Goal: Information Seeking & Learning: Learn about a topic

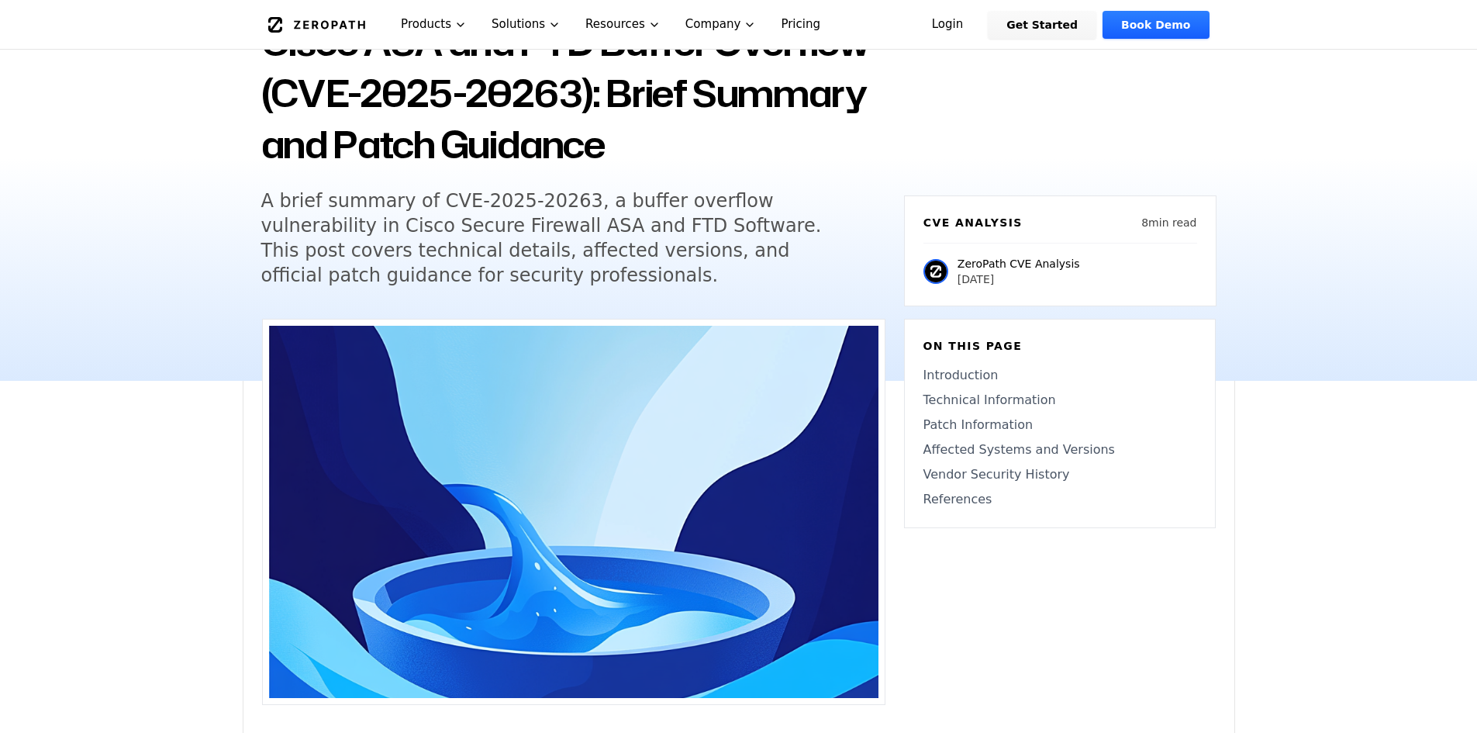
scroll to position [155, 0]
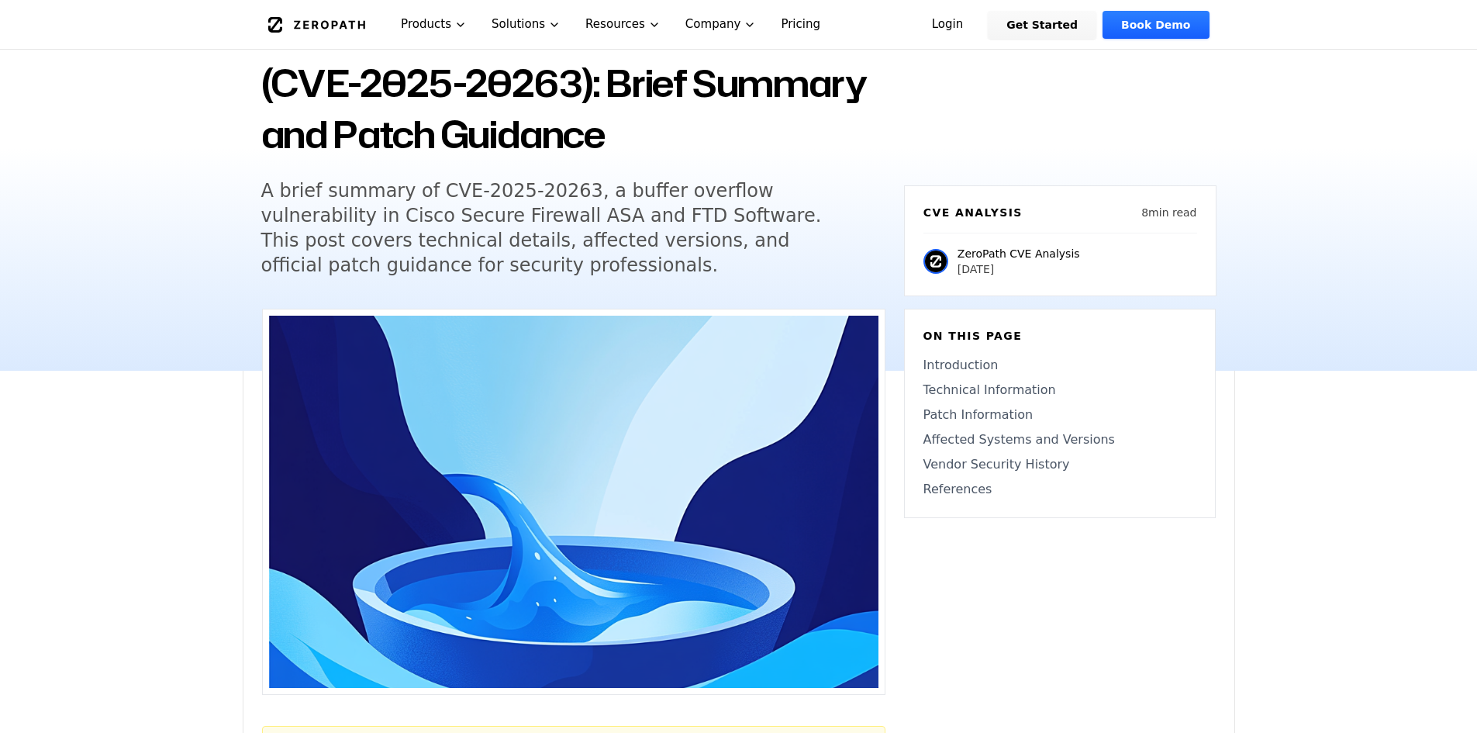
click at [457, 190] on h5 "A brief summary of CVE-2025-20263, a buffer overflow vulnerability in Cisco Sec…" at bounding box center [558, 227] width 595 height 99
drag, startPoint x: 502, startPoint y: 194, endPoint x: 526, endPoint y: 199, distance: 25.4
click at [526, 199] on h5 "A brief summary of CVE-2025-20263, a buffer overflow vulnerability in Cisco Sec…" at bounding box center [558, 227] width 595 height 99
drag, startPoint x: 526, startPoint y: 199, endPoint x: 440, endPoint y: 186, distance: 87.8
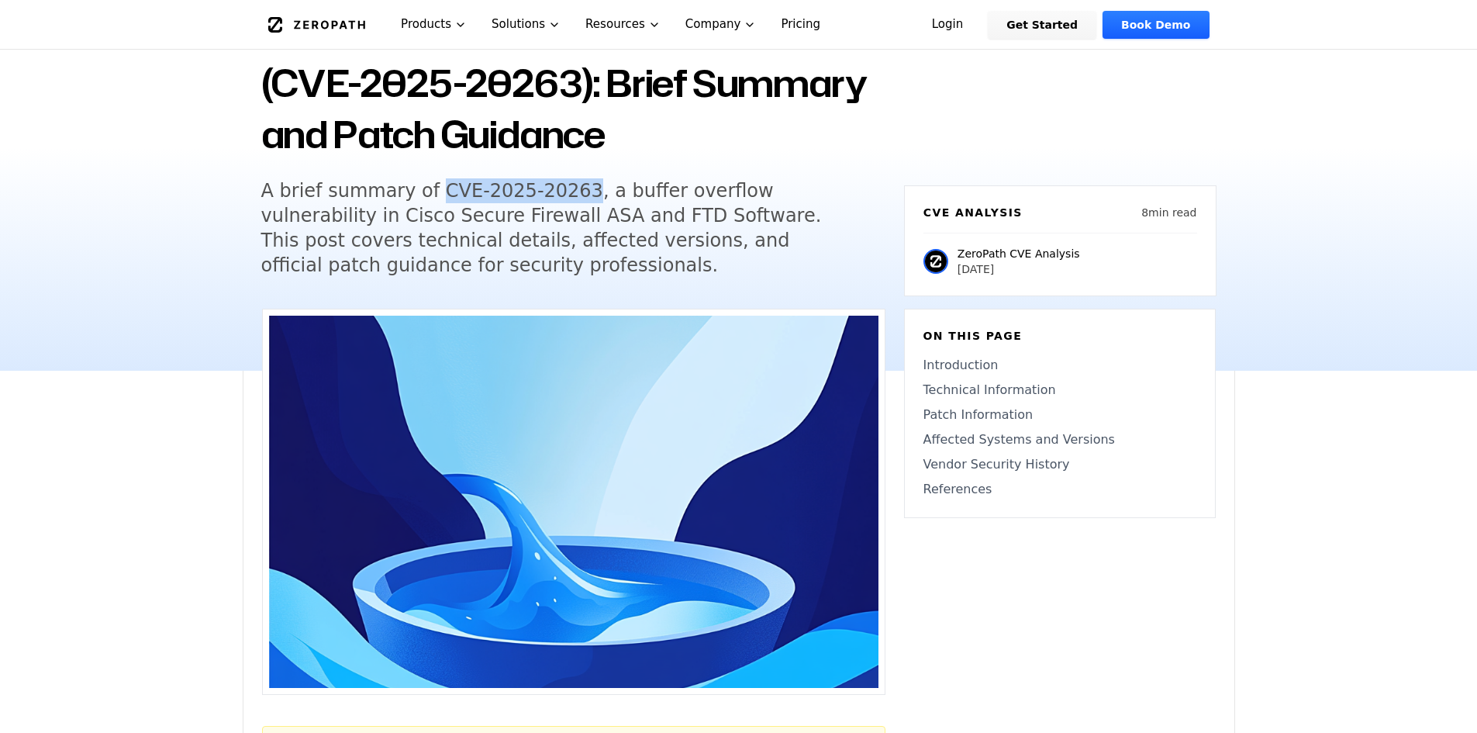
click at [440, 186] on h5 "A brief summary of CVE-2025-20263, a buffer overflow vulnerability in Cisco Sec…" at bounding box center [558, 227] width 595 height 99
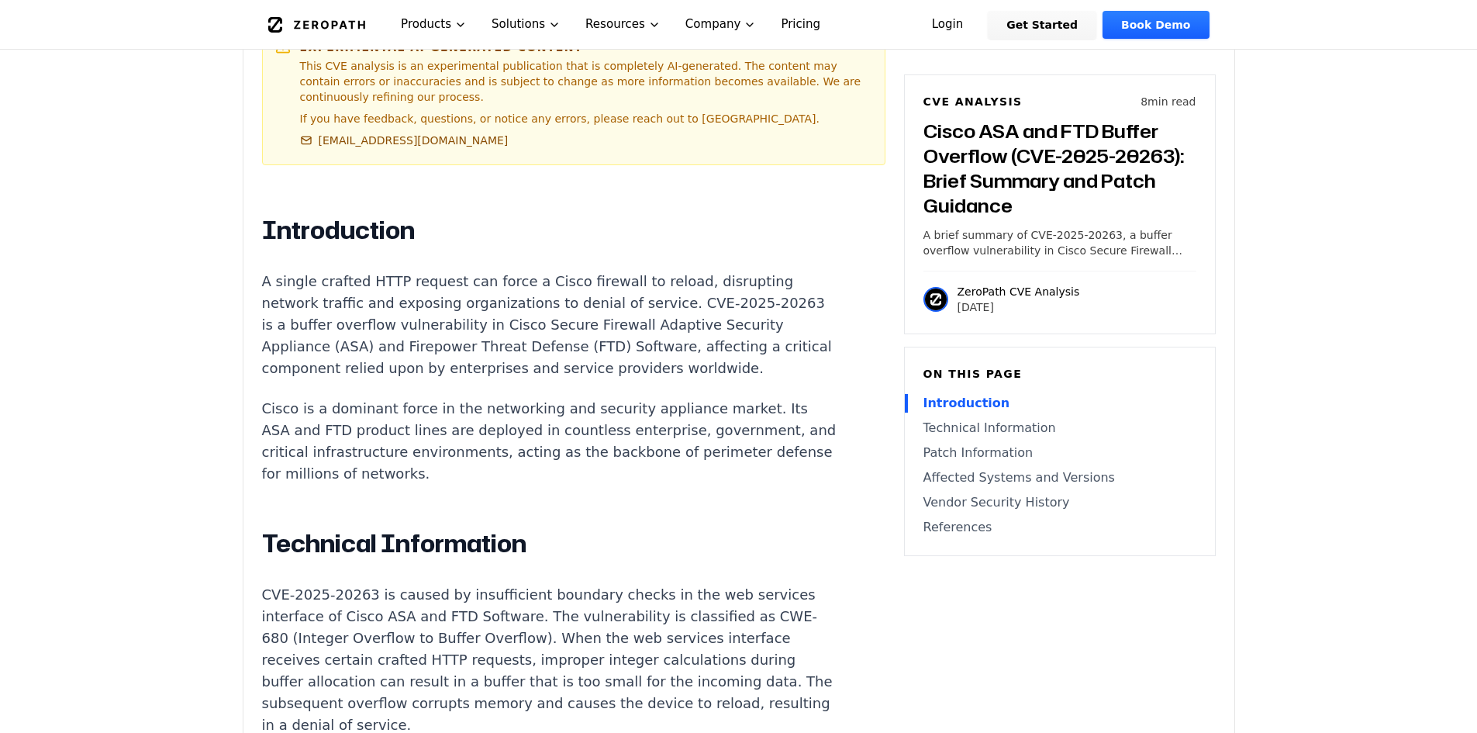
scroll to position [0, 0]
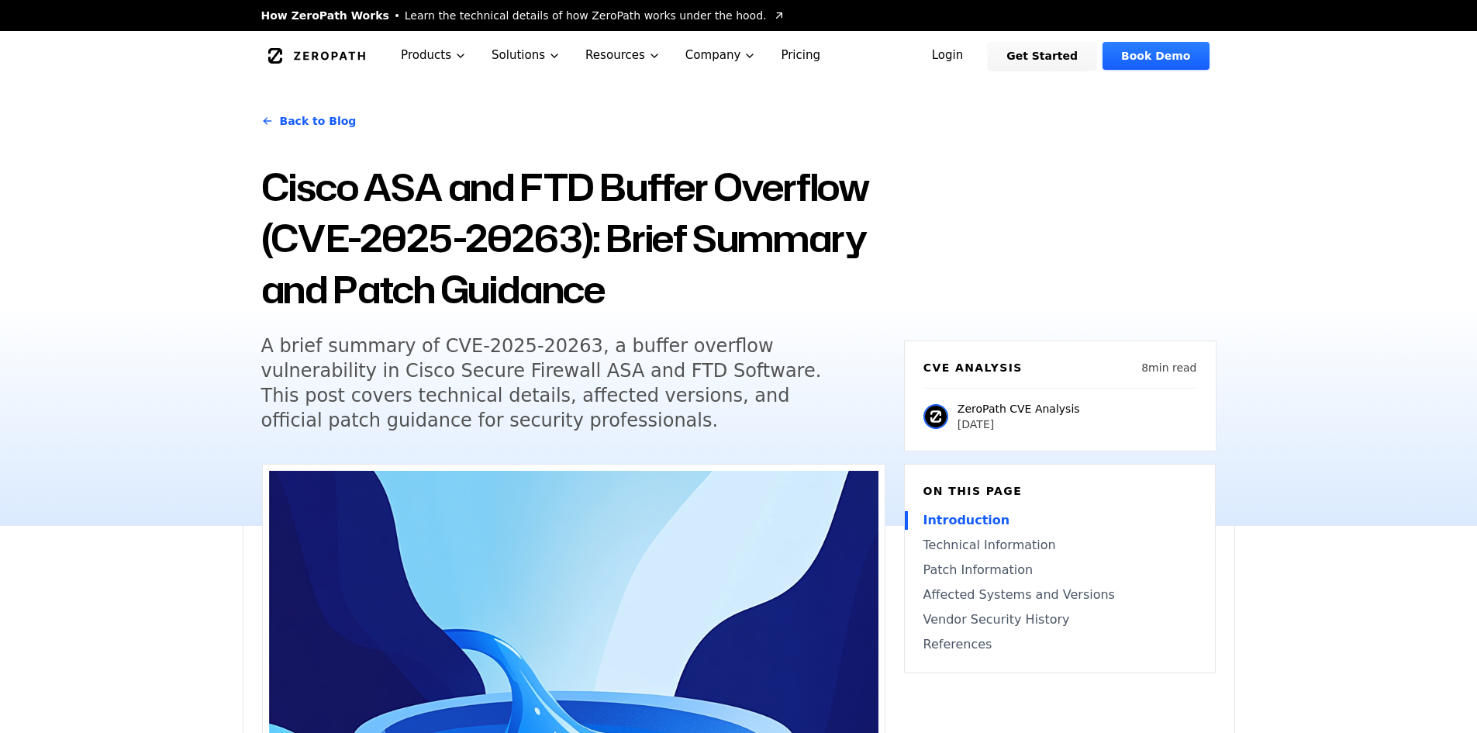
click at [340, 174] on h1 "Cisco ASA and FTD Buffer Overflow (CVE-2025-20263): Brief Summary and Patch Gui…" at bounding box center [573, 238] width 624 height 154
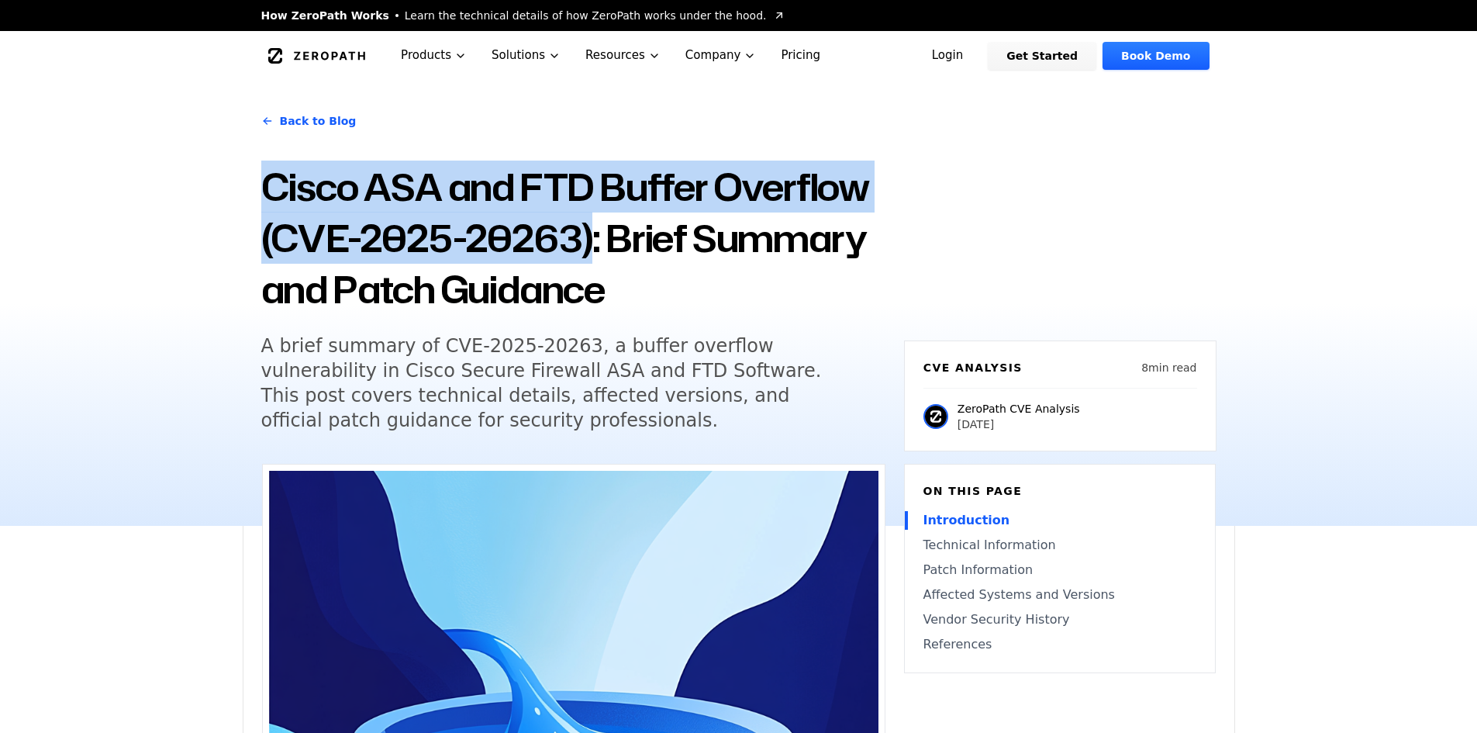
copy h1 "Cisco ASA and FTD Buffer Overflow (CVE-2025-20263)"
drag, startPoint x: 340, startPoint y: 174, endPoint x: 580, endPoint y: 252, distance: 252.8
click at [580, 252] on h1 "Cisco ASA and FTD Buffer Overflow (CVE-2025-20263): Brief Summary and Patch Gui…" at bounding box center [573, 238] width 624 height 154
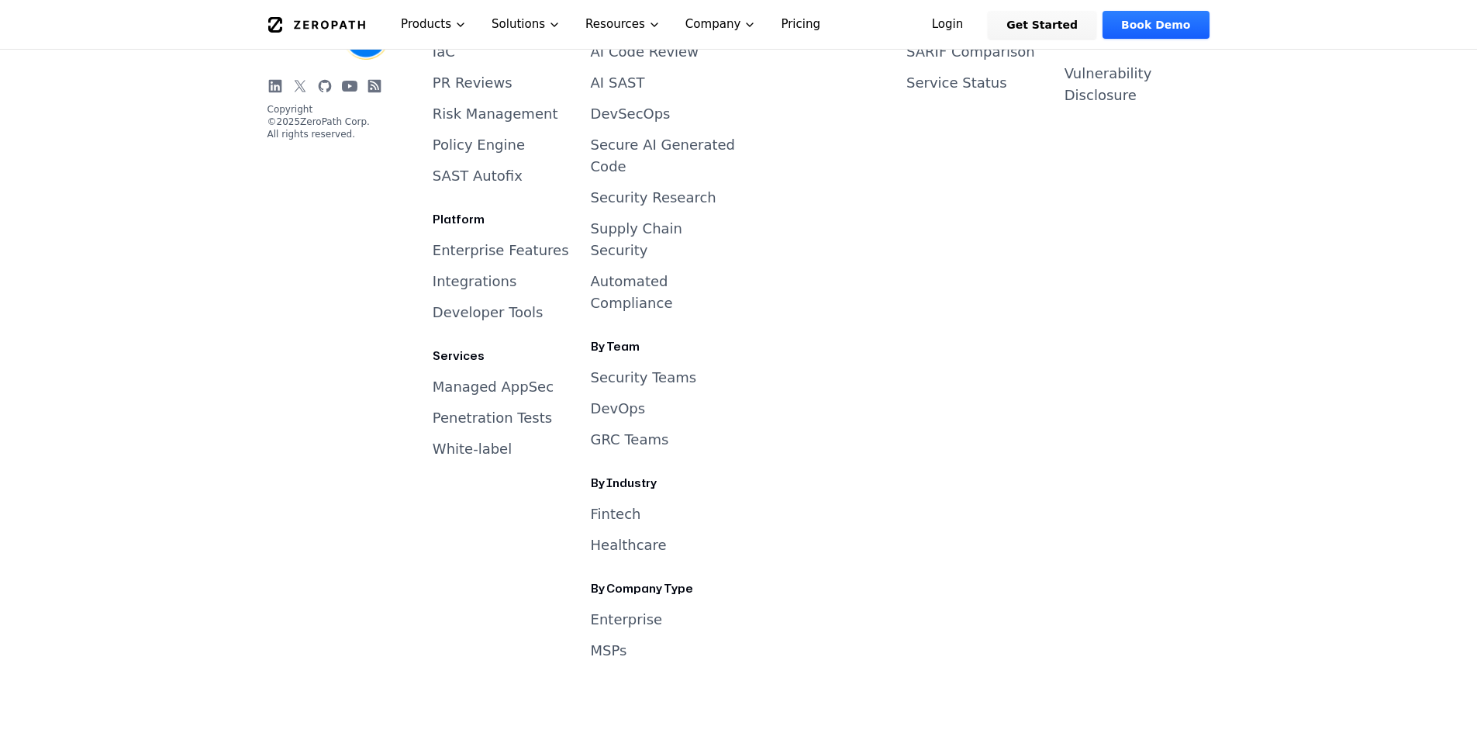
scroll to position [4556, 0]
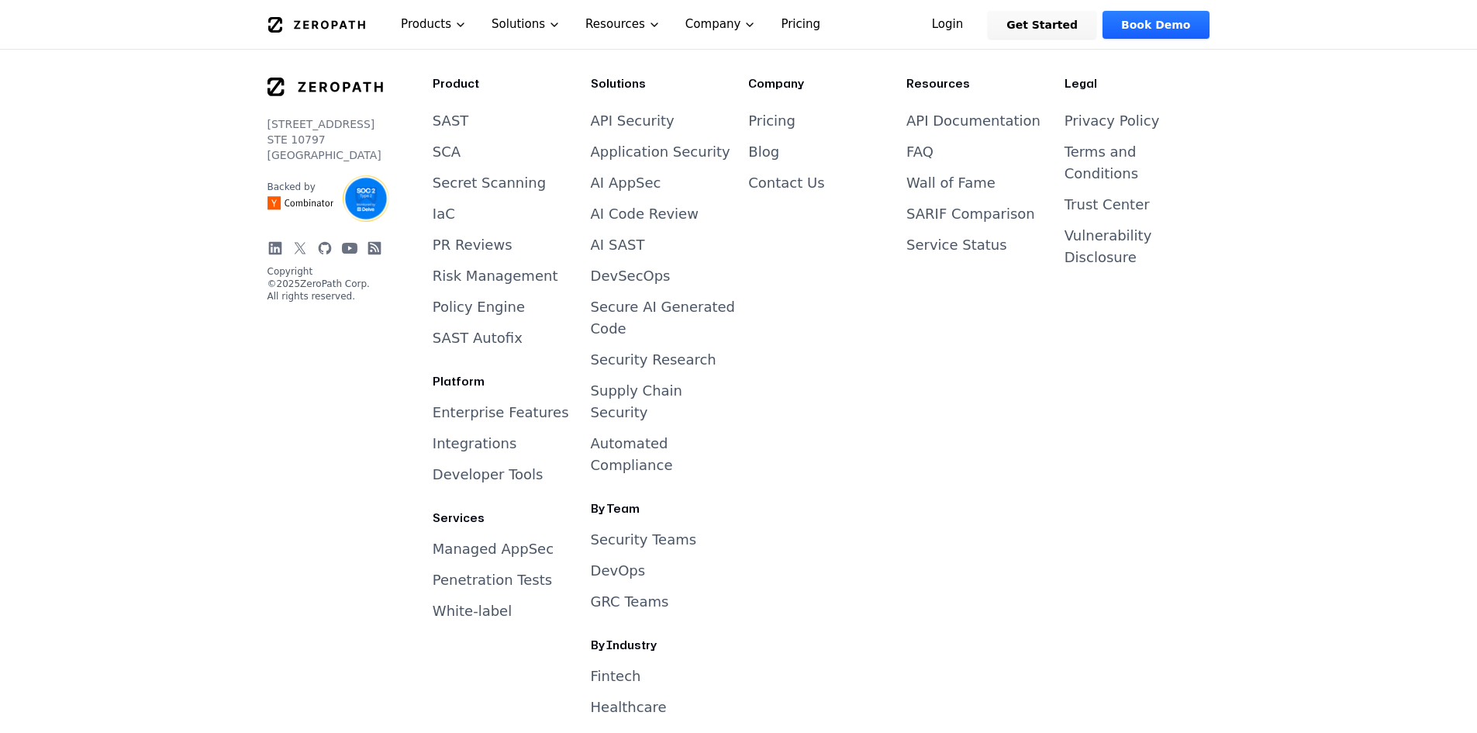
click at [361, 389] on div "[STREET_ADDRESS] Backed by Copyright © 2025 ZeroPath Corp. All rights reserved." at bounding box center [325, 454] width 116 height 757
copy p "ZeroPath Corp"
drag, startPoint x: 361, startPoint y: 389, endPoint x: 274, endPoint y: 418, distance: 91.5
click at [274, 418] on div "[STREET_ADDRESS] Backed by Copyright © 2025 ZeroPath Corp. All rights reserved." at bounding box center [325, 454] width 116 height 757
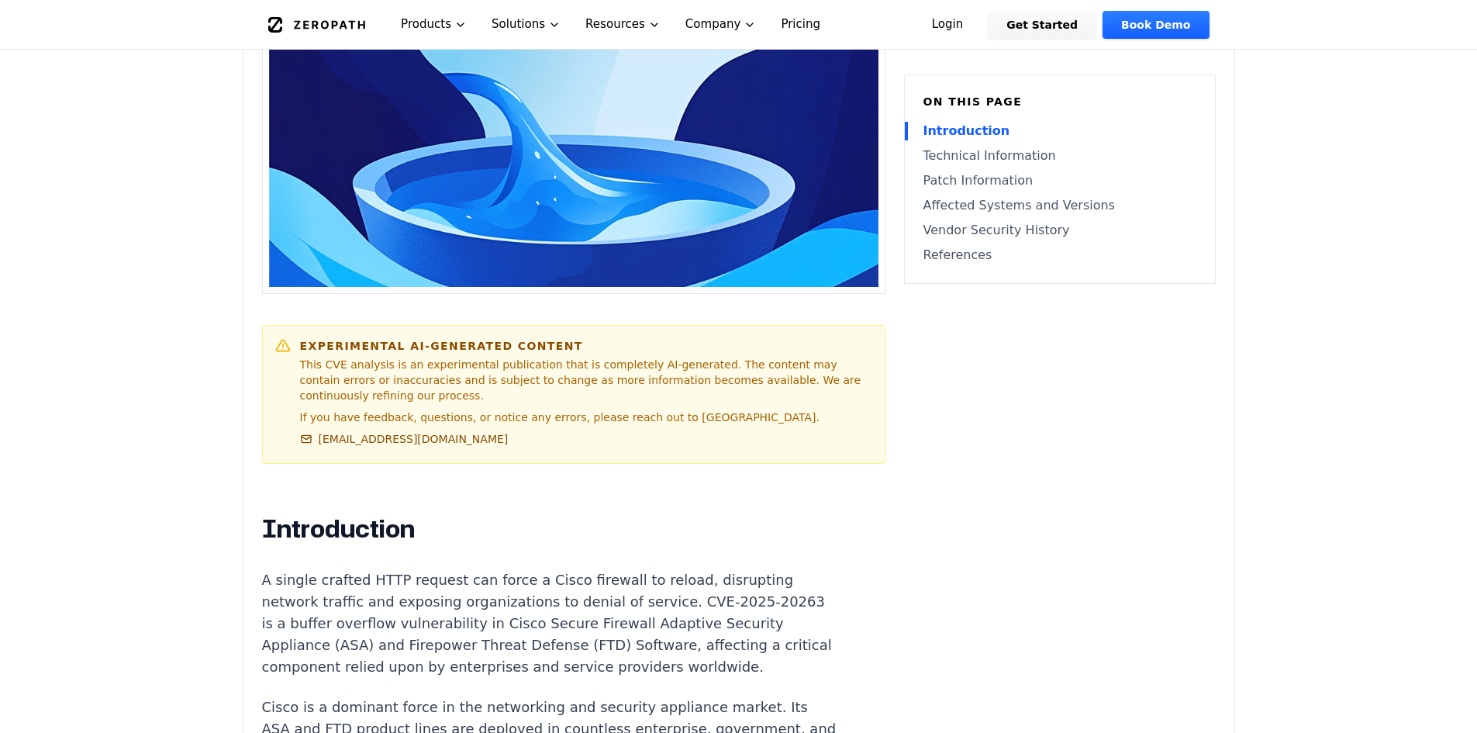
scroll to position [698, 0]
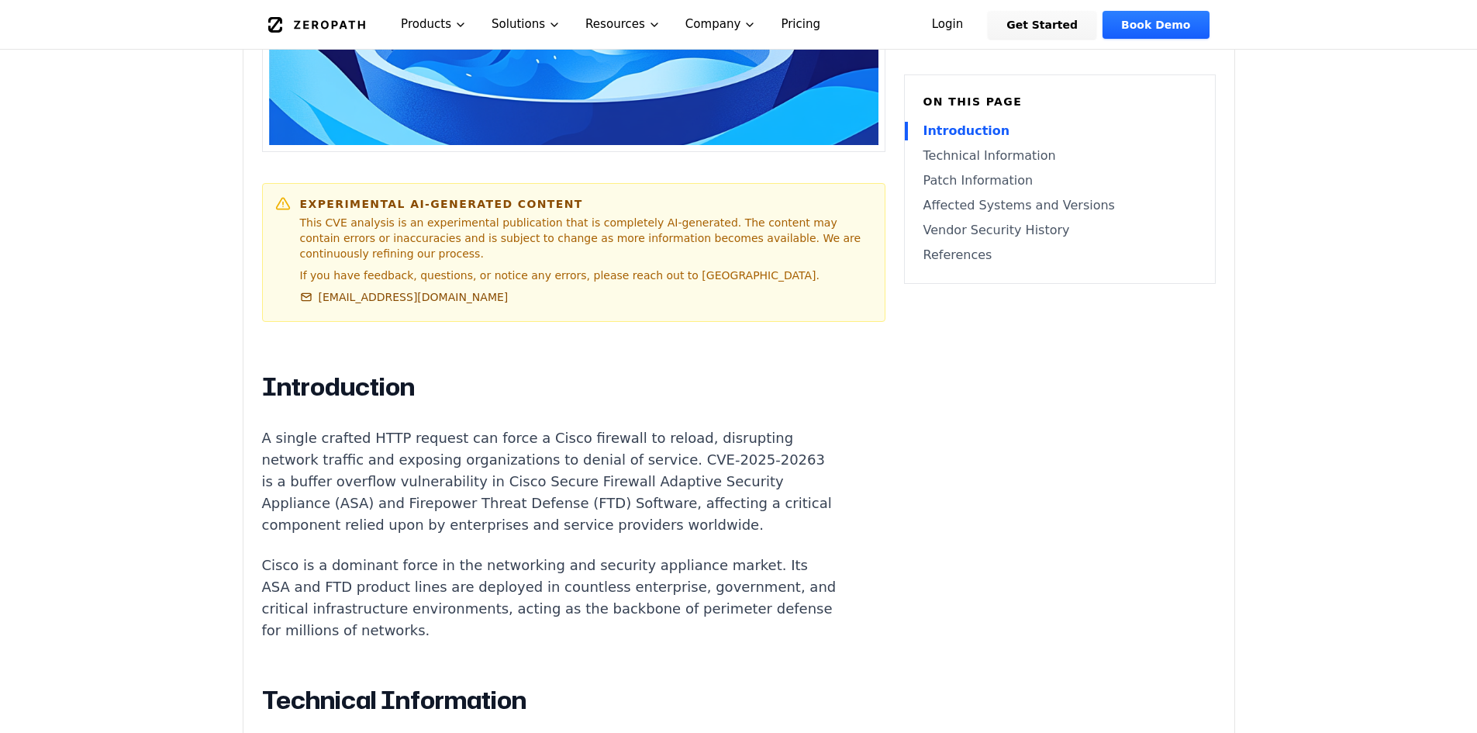
click at [264, 443] on p "A single crafted HTTP request can force a Cisco firewall to reload, disrupting …" at bounding box center [550, 481] width 577 height 109
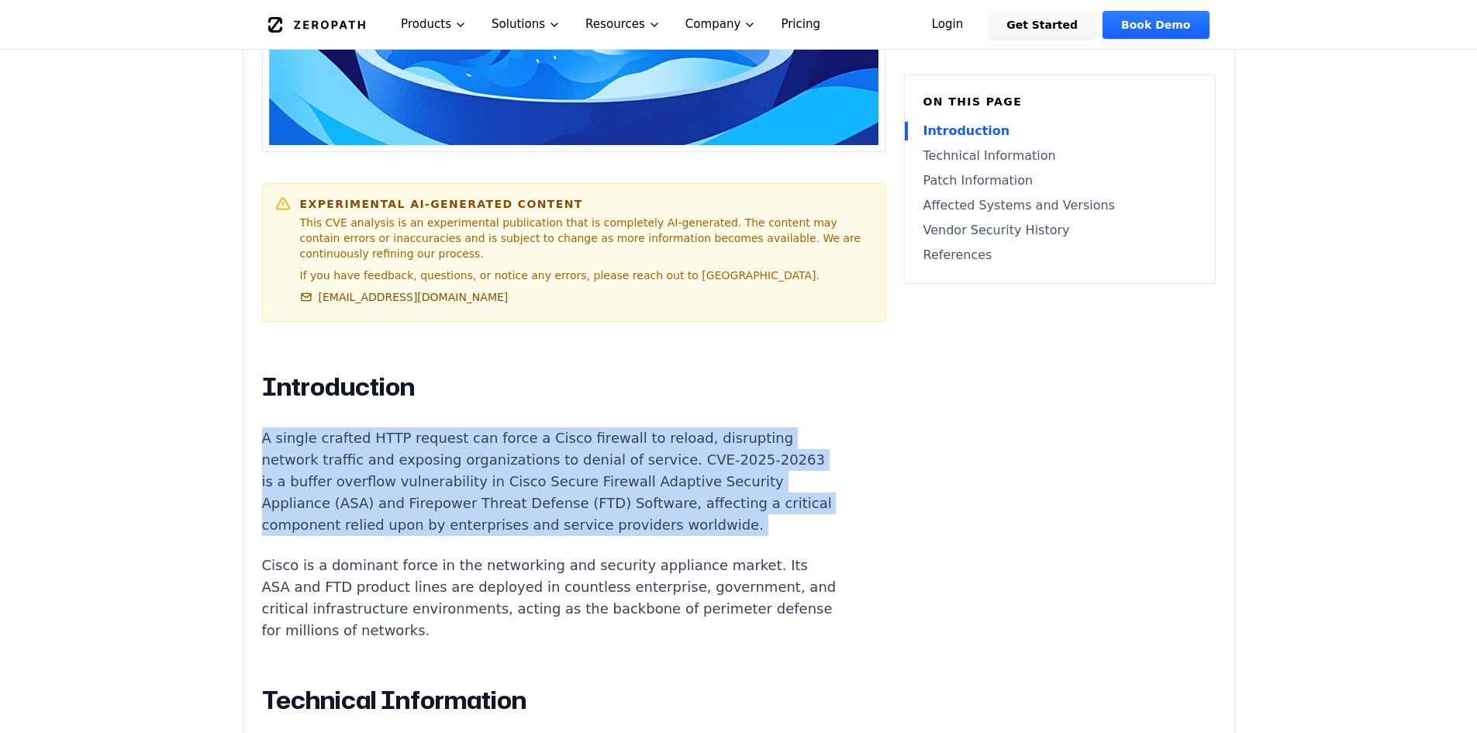
click at [264, 443] on p "A single crafted HTTP request can force a Cisco firewall to reload, disrupting …" at bounding box center [550, 481] width 577 height 109
copy div "A single crafted HTTP request can force a Cisco firewall to reload, disrupting …"
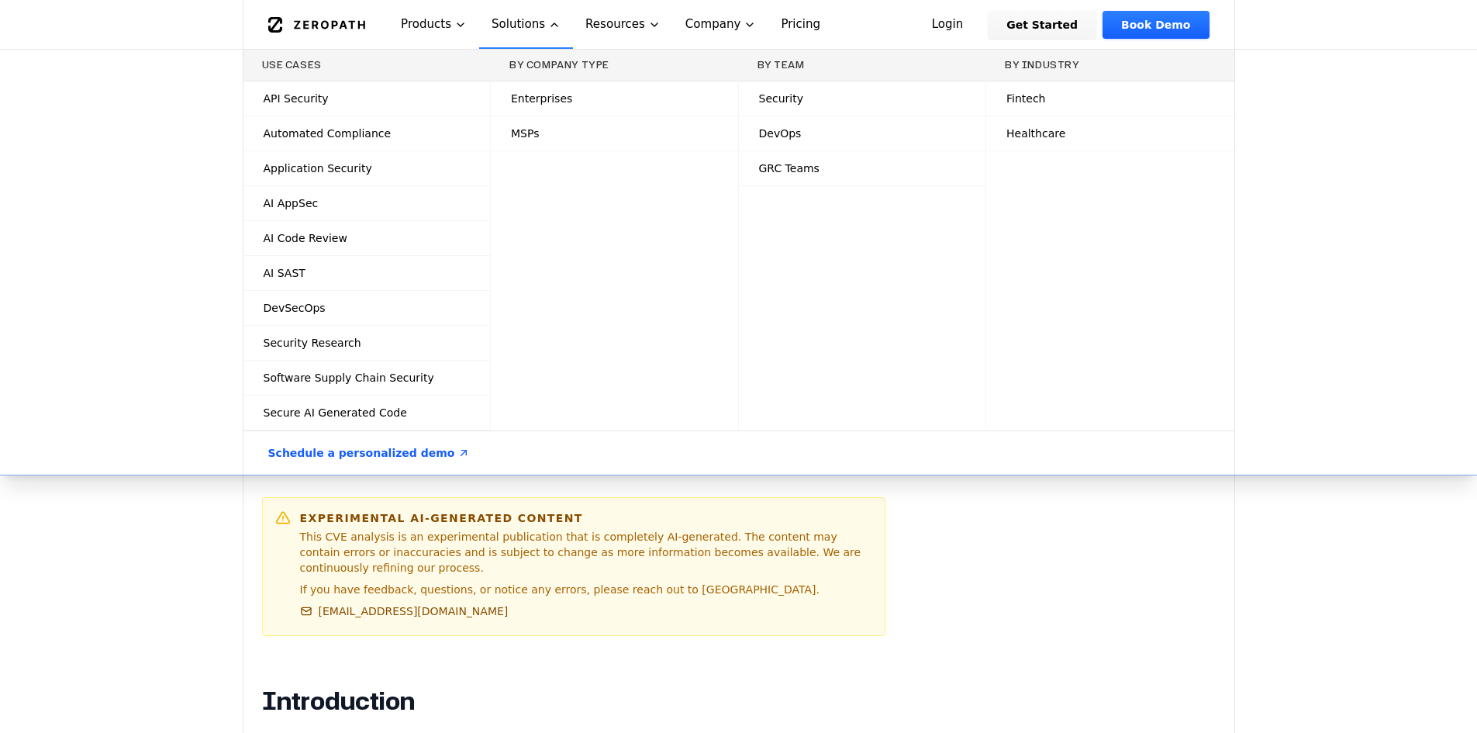
scroll to position [543, 0]
